Goal: Information Seeking & Learning: Find specific page/section

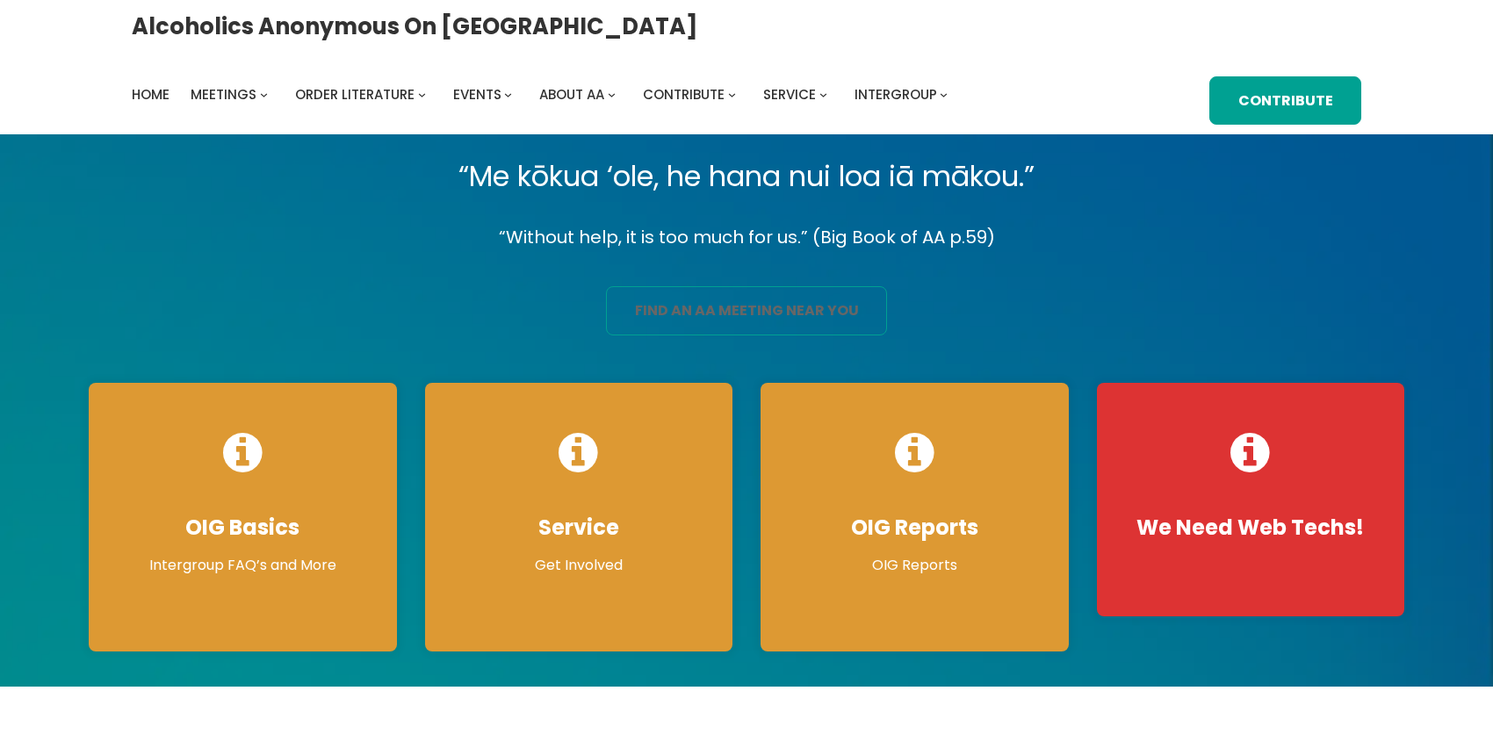
click at [677, 329] on link "find an aa meeting near you" at bounding box center [746, 310] width 281 height 49
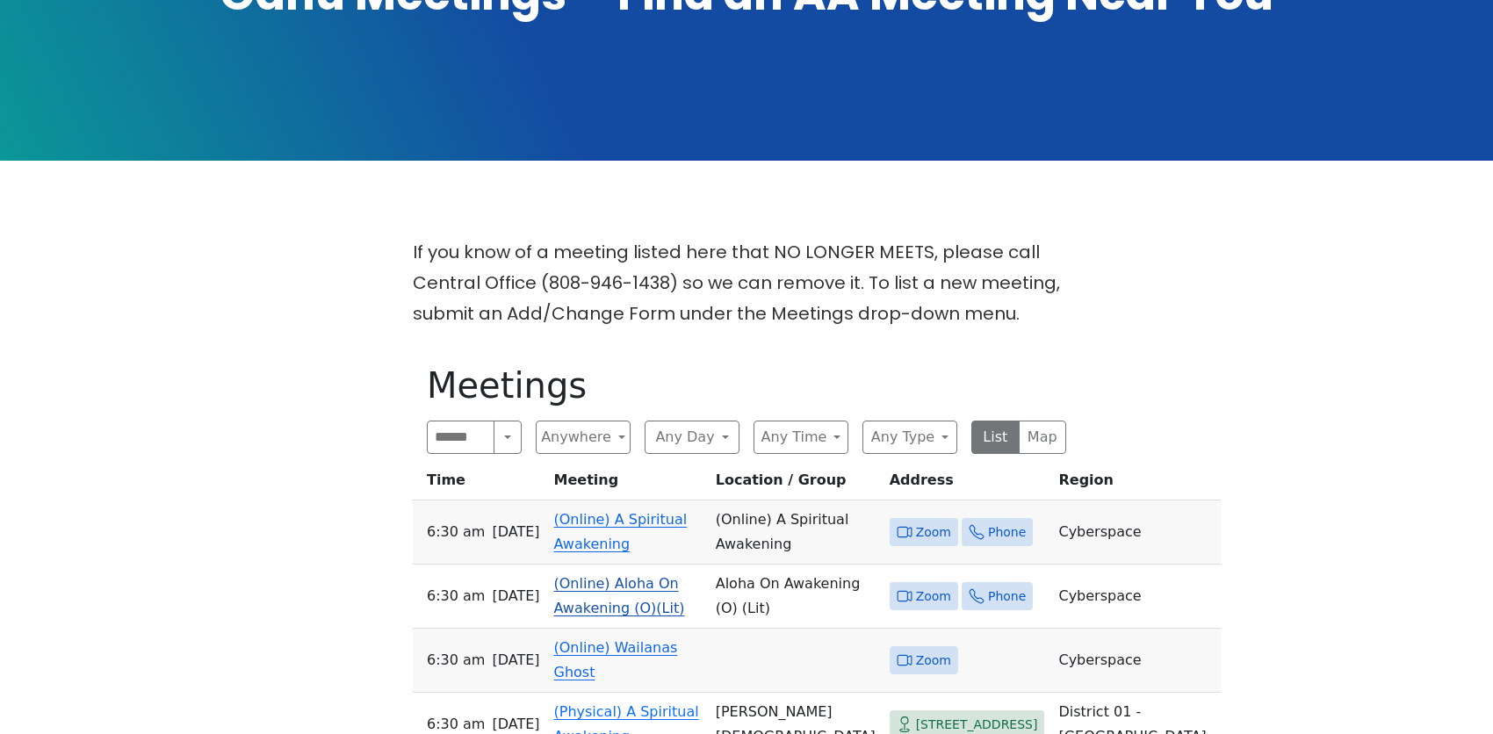
click at [639, 575] on link "(Online) Aloha On Awakening (O)(Lit)" at bounding box center [619, 595] width 131 height 41
